Goal: Information Seeking & Learning: Learn about a topic

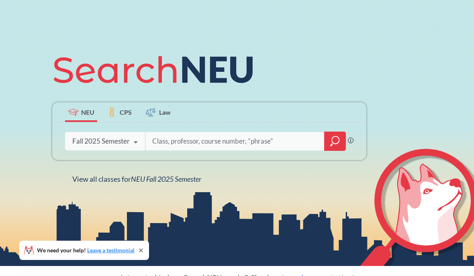
scroll to position [62, 0]
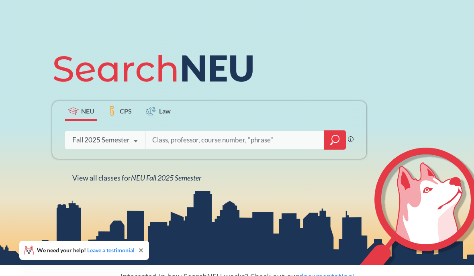
click at [284, 147] on input "search" at bounding box center [234, 140] width 167 height 17
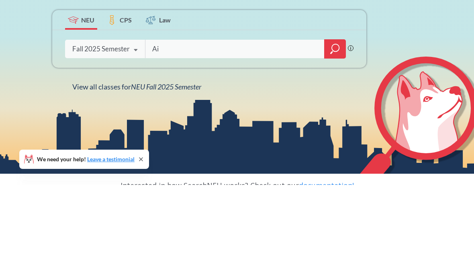
type input "Ai"
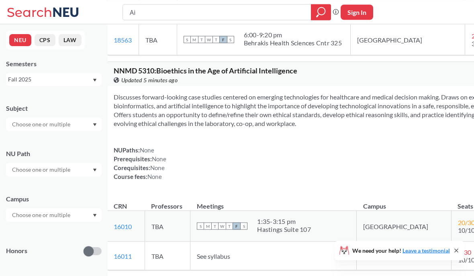
scroll to position [4701, 0]
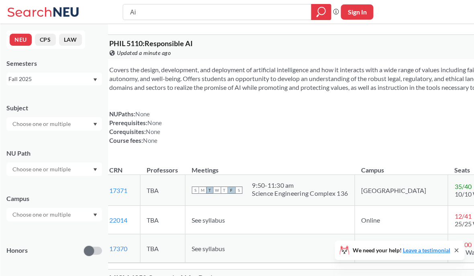
scroll to position [0, 0]
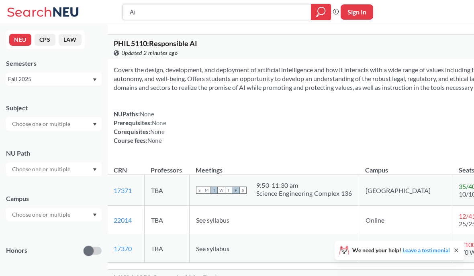
click at [279, 18] on input "Ai" at bounding box center [217, 12] width 176 height 14
type input "Ai ethivs"
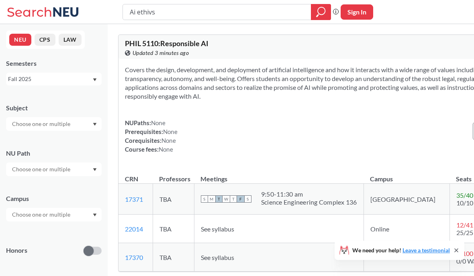
click at [271, 9] on input "Ai ethivs" at bounding box center [217, 12] width 176 height 14
type input "Ai ethics"
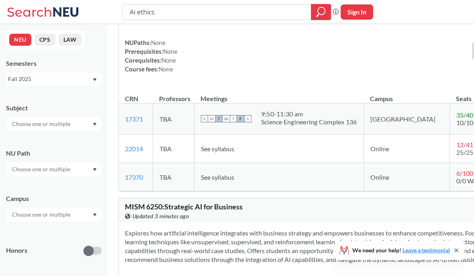
scroll to position [55, 0]
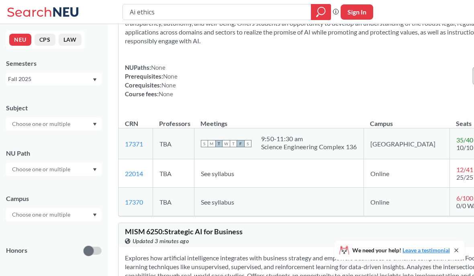
click at [288, 14] on input "Ai ethics" at bounding box center [217, 12] width 176 height 14
type input "A"
type input "Game ai"
click at [330, 12] on div at bounding box center [321, 12] width 20 height 16
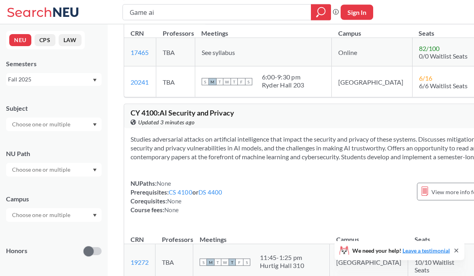
scroll to position [3508, 0]
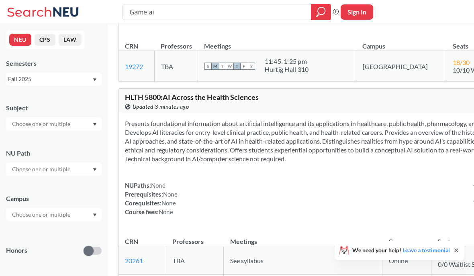
click at [20, 90] on div "NEU CPS LAW Semesters Fall 2025 Subject NU Path Campus Honors Class Type Lectur…" at bounding box center [54, 150] width 108 height 252
click at [17, 91] on div "NEU CPS LAW Semesters Fall 2025 Subject NU Path Campus Honors Class Type Lectur…" at bounding box center [54, 150] width 108 height 252
click at [25, 96] on div "Subject" at bounding box center [54, 113] width 96 height 35
click at [47, 98] on div "Subject" at bounding box center [54, 113] width 96 height 35
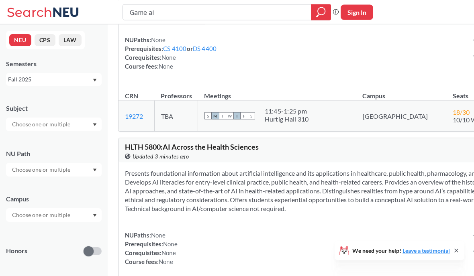
click at [50, 129] on input "text" at bounding box center [41, 124] width 67 height 10
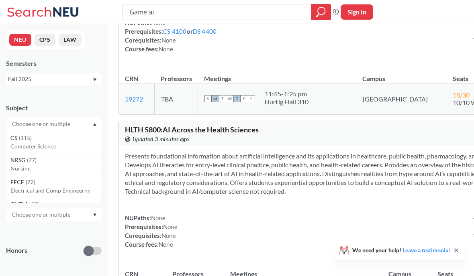
scroll to position [3479, 0]
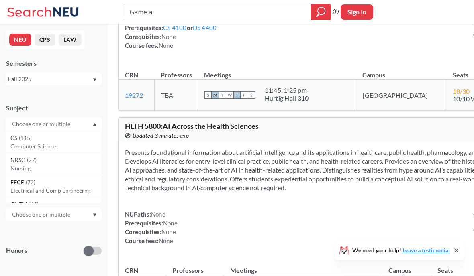
click at [51, 131] on div at bounding box center [54, 124] width 96 height 14
click at [33, 118] on div at bounding box center [54, 124] width 96 height 14
click at [18, 120] on input "text" at bounding box center [41, 124] width 67 height 10
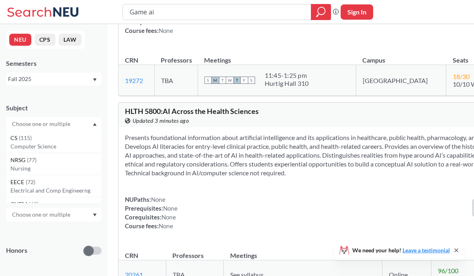
scroll to position [3458, 0]
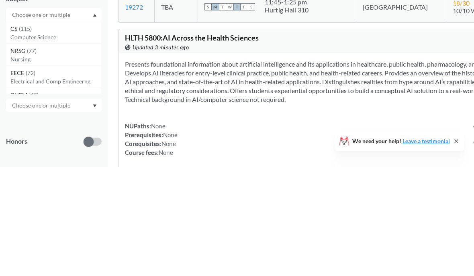
click at [19, 143] on p "Computer Science" at bounding box center [55, 147] width 91 height 8
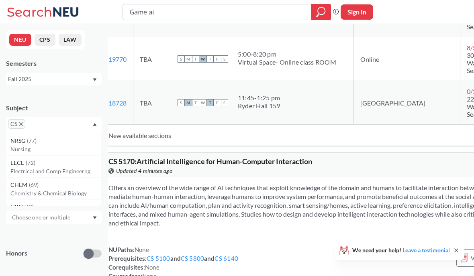
scroll to position [1853, 16]
